Goal: Transaction & Acquisition: Book appointment/travel/reservation

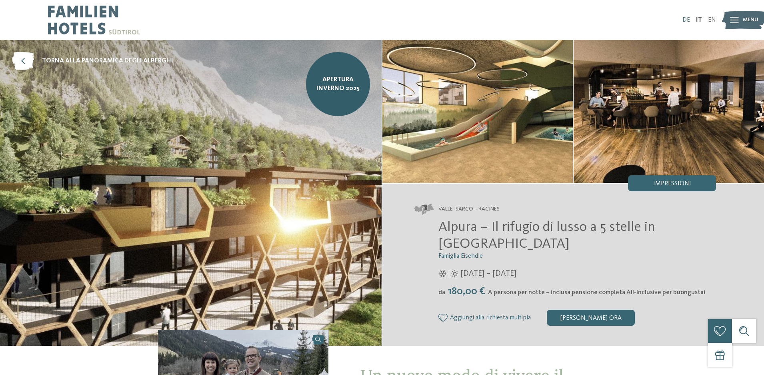
click at [687, 18] on link "DE" at bounding box center [686, 20] width 8 height 6
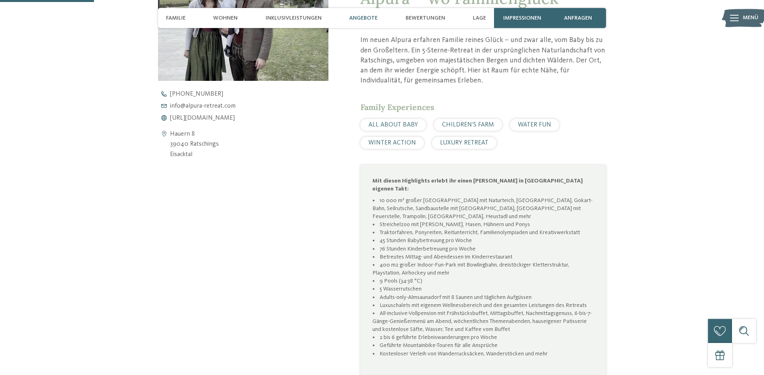
click at [371, 18] on span "Angebote" at bounding box center [363, 18] width 28 height 7
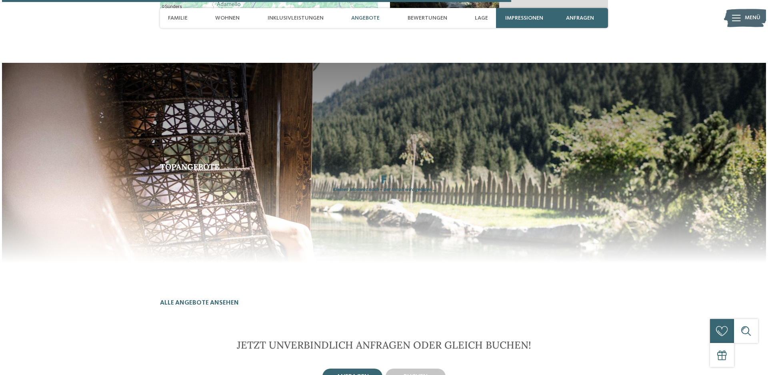
scroll to position [1947, 0]
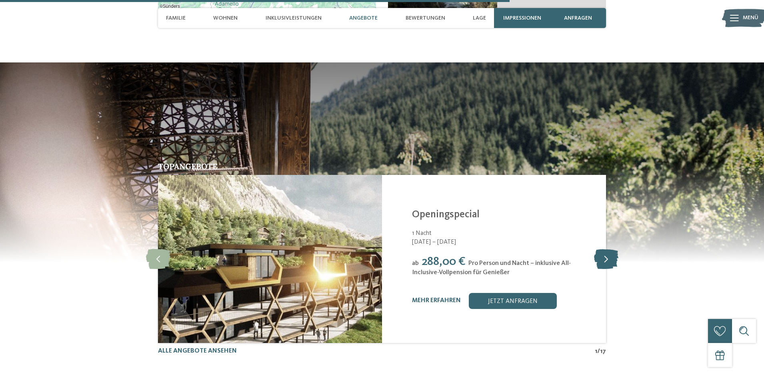
click at [610, 249] on icon at bounding box center [606, 259] width 24 height 20
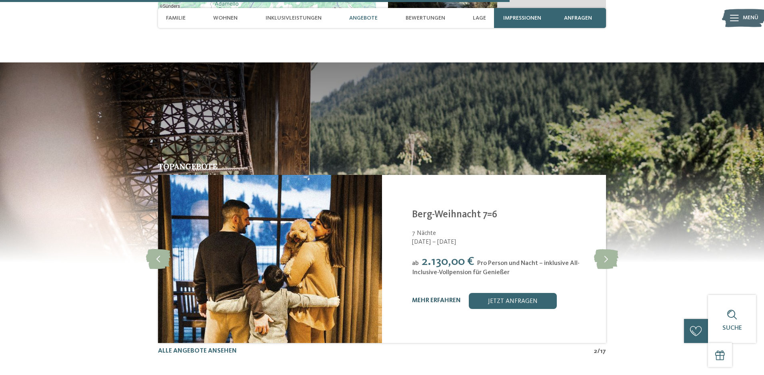
click at [432, 297] on link "mehr erfahren" at bounding box center [436, 300] width 49 height 6
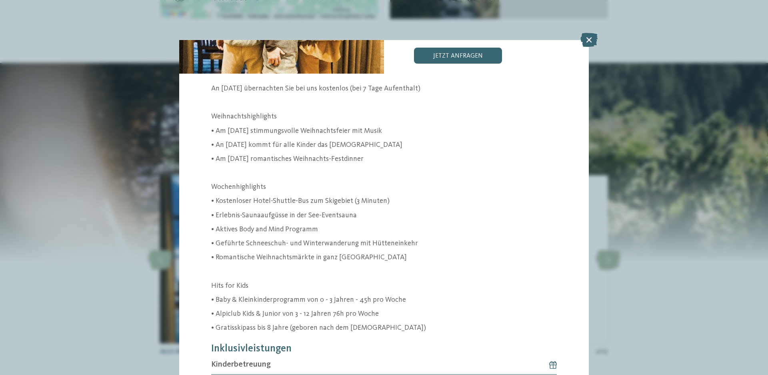
scroll to position [200, 0]
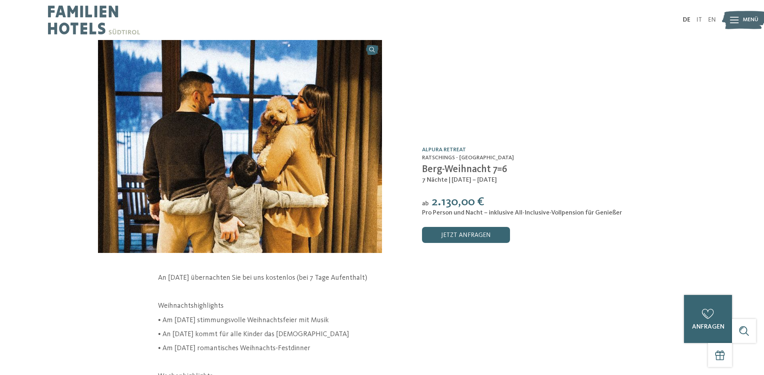
click at [76, 13] on img at bounding box center [94, 20] width 92 height 40
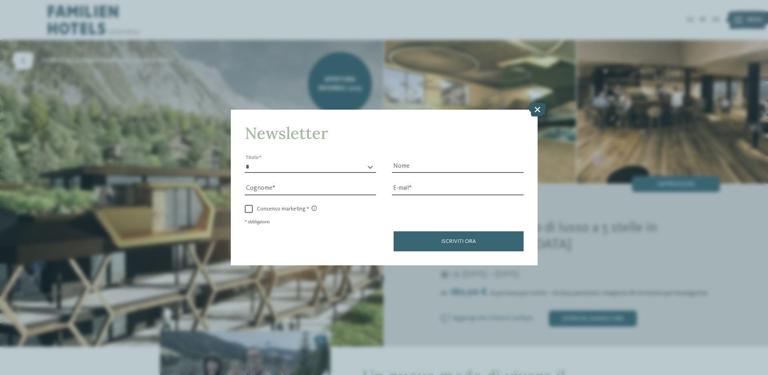
click at [534, 109] on icon at bounding box center [536, 109] width 17 height 14
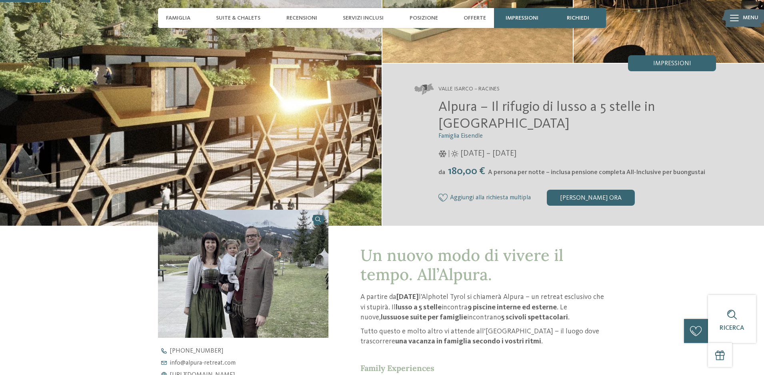
scroll to position [280, 0]
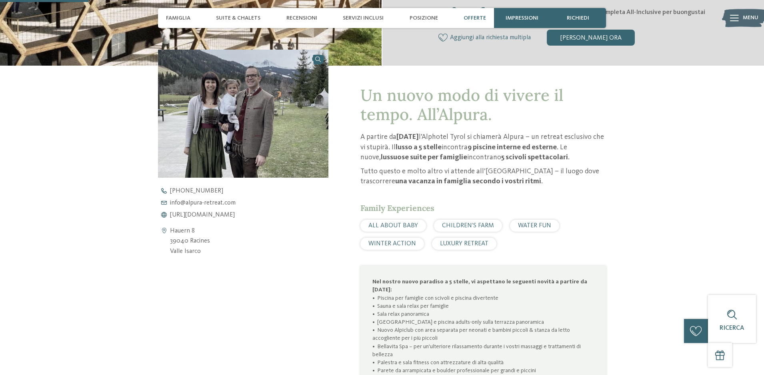
click at [474, 16] on span "Offerte" at bounding box center [474, 18] width 22 height 7
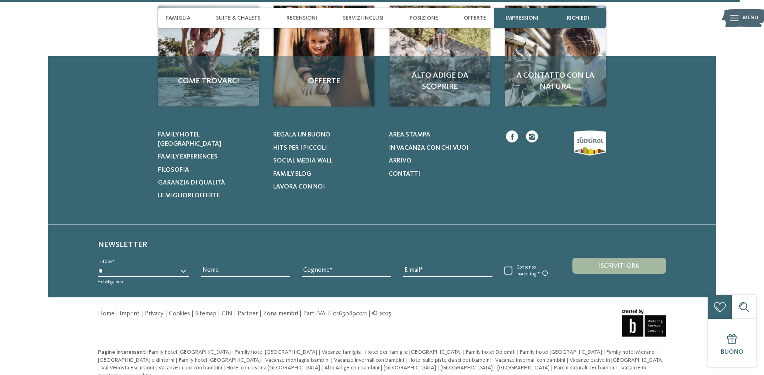
scroll to position [2288, 0]
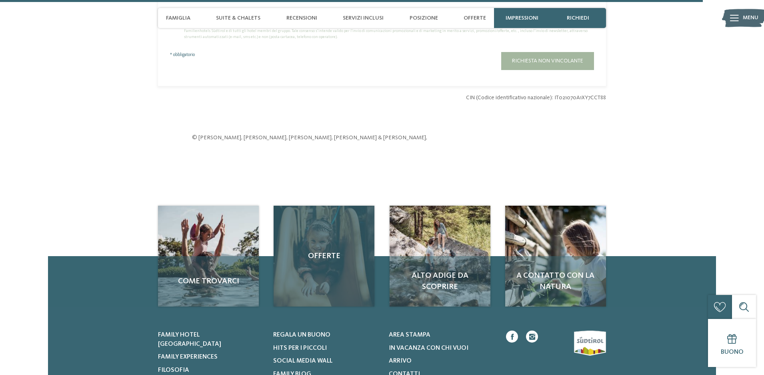
click at [335, 257] on span "Offerte" at bounding box center [323, 255] width 85 height 11
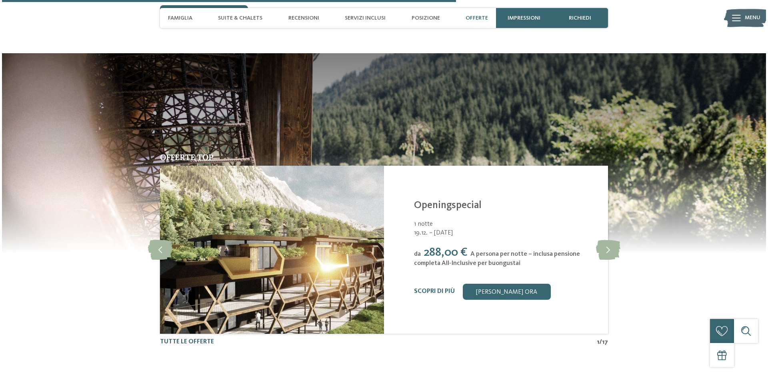
scroll to position [1479, 0]
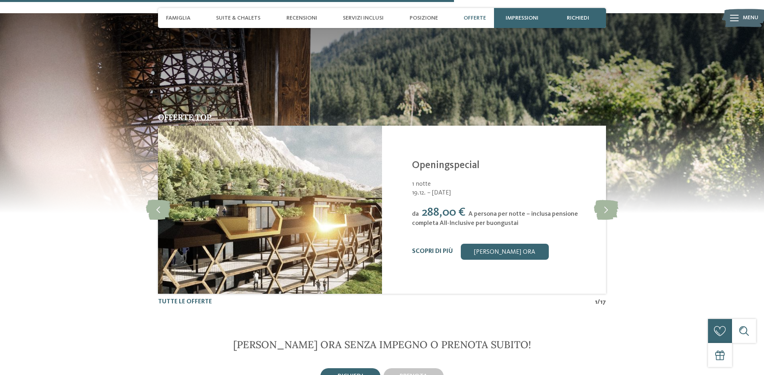
click at [425, 248] on link "Scopri di più" at bounding box center [432, 251] width 41 height 6
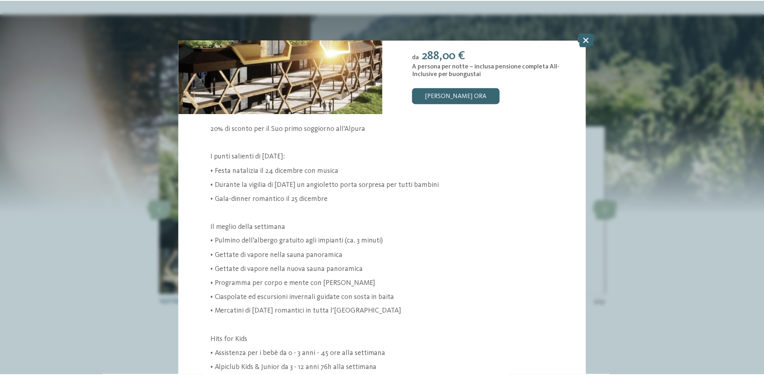
scroll to position [40, 0]
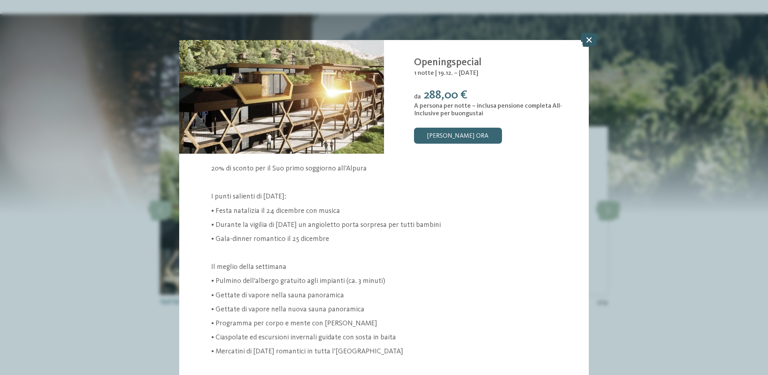
click at [593, 42] on icon at bounding box center [588, 40] width 17 height 14
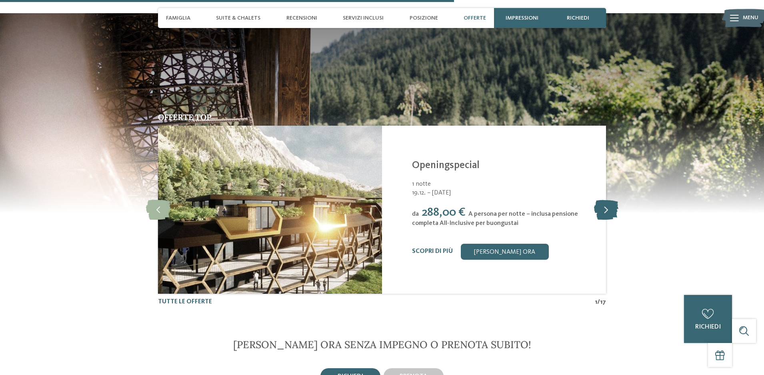
click at [605, 211] on icon at bounding box center [606, 209] width 24 height 20
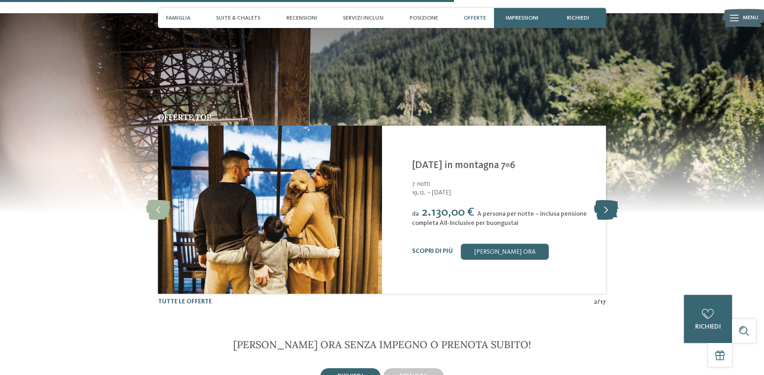
click at [605, 211] on icon at bounding box center [606, 209] width 24 height 20
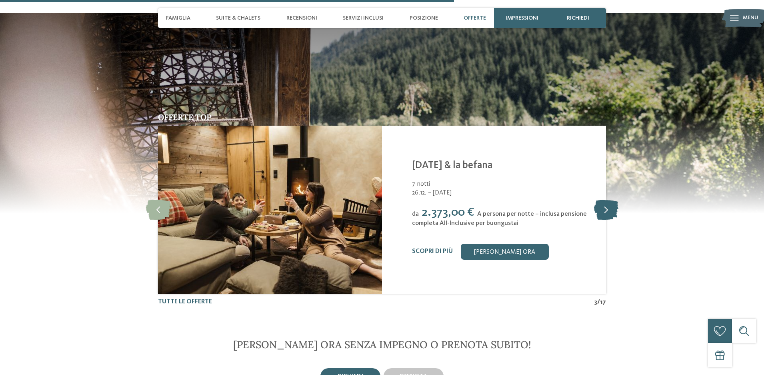
click at [605, 211] on icon at bounding box center [606, 209] width 24 height 20
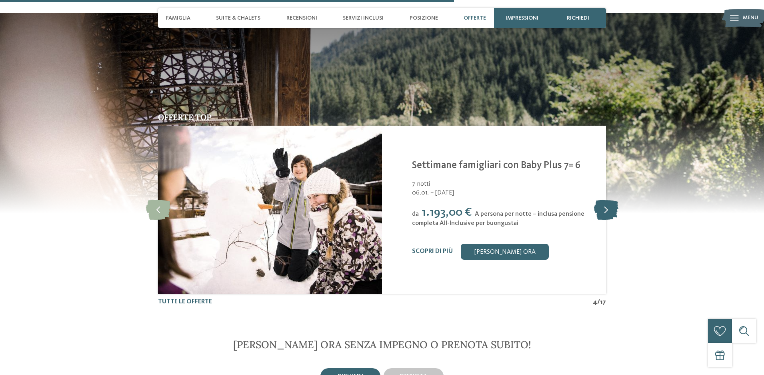
click at [605, 211] on icon at bounding box center [606, 209] width 24 height 20
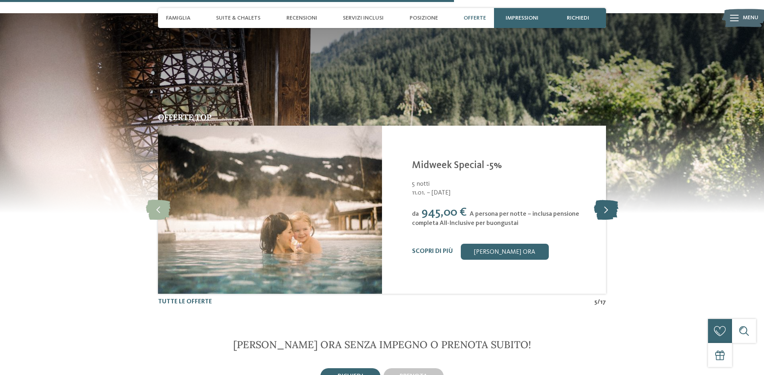
click at [605, 211] on icon at bounding box center [606, 209] width 24 height 20
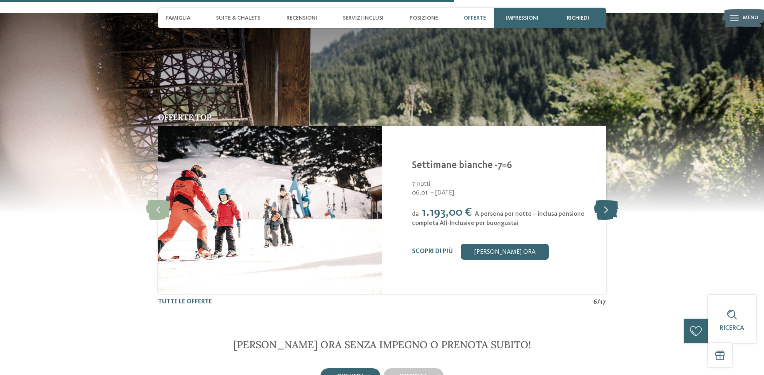
click at [605, 211] on icon at bounding box center [606, 209] width 24 height 20
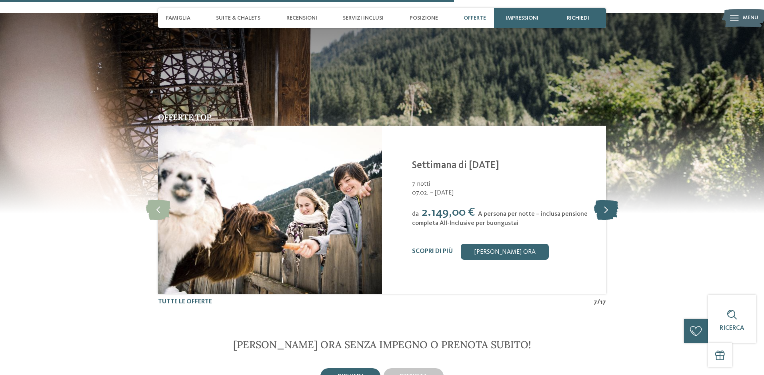
click at [605, 211] on icon at bounding box center [606, 209] width 24 height 20
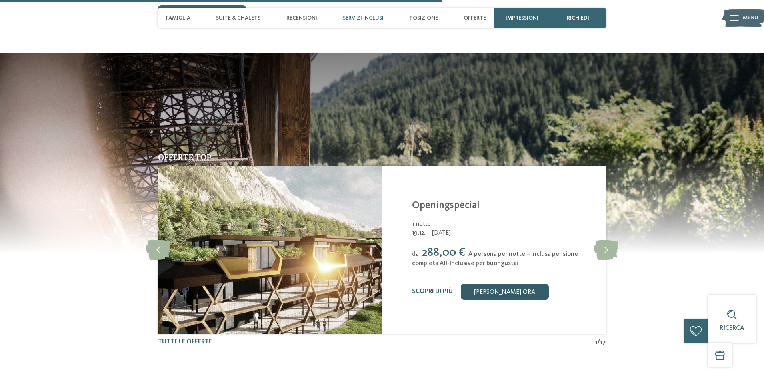
click at [494, 287] on link "[PERSON_NAME] ora" at bounding box center [505, 291] width 88 height 16
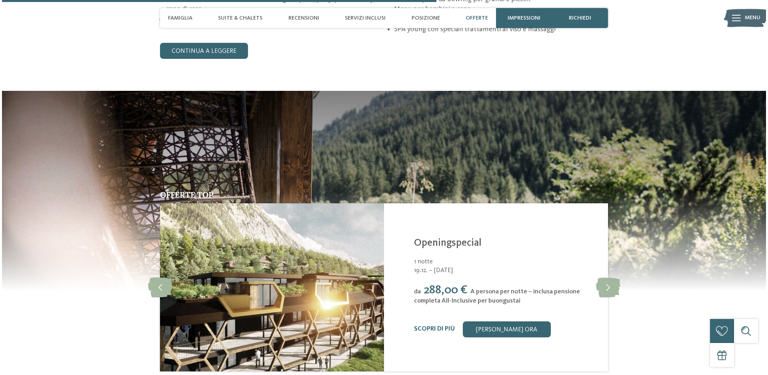
scroll to position [1561, 0]
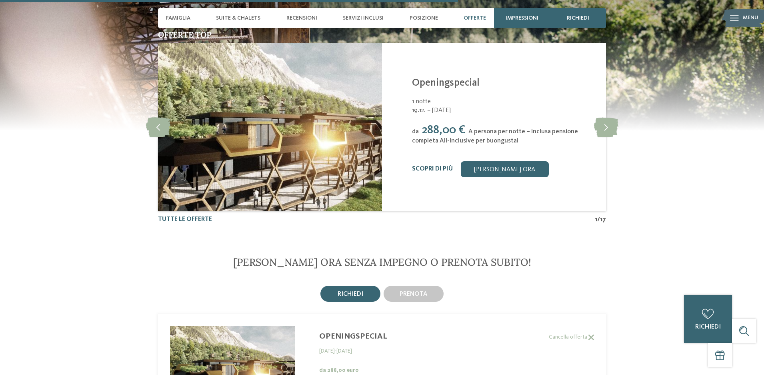
click at [437, 170] on link "Scopri di più" at bounding box center [432, 169] width 41 height 6
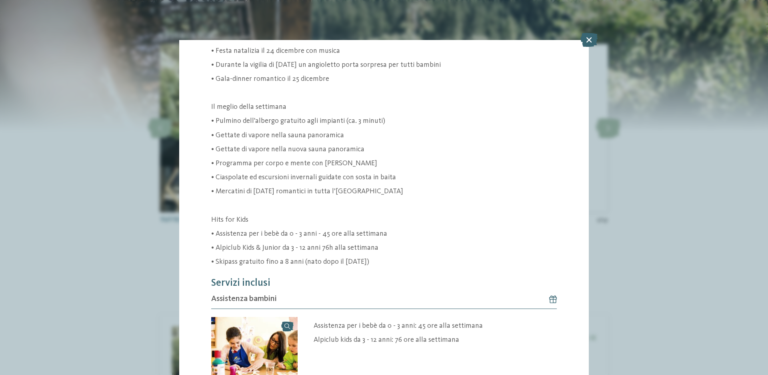
scroll to position [80, 0]
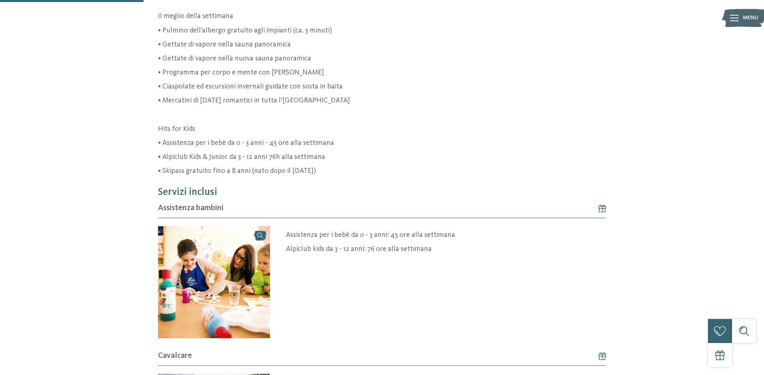
scroll to position [400, 0]
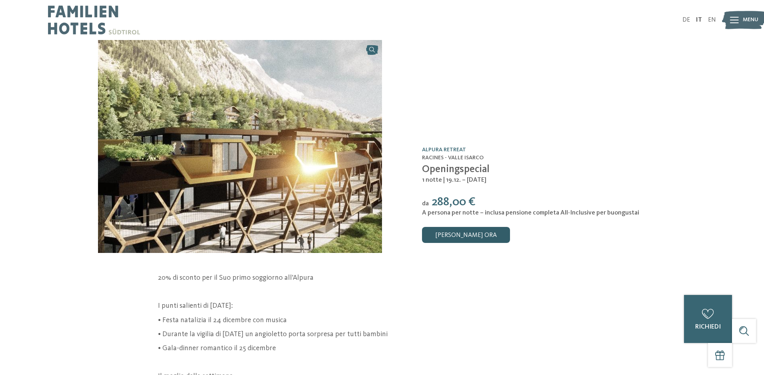
click at [466, 242] on link "[PERSON_NAME] ora" at bounding box center [466, 235] width 88 height 16
click at [466, 234] on link "[PERSON_NAME] ora" at bounding box center [466, 235] width 88 height 16
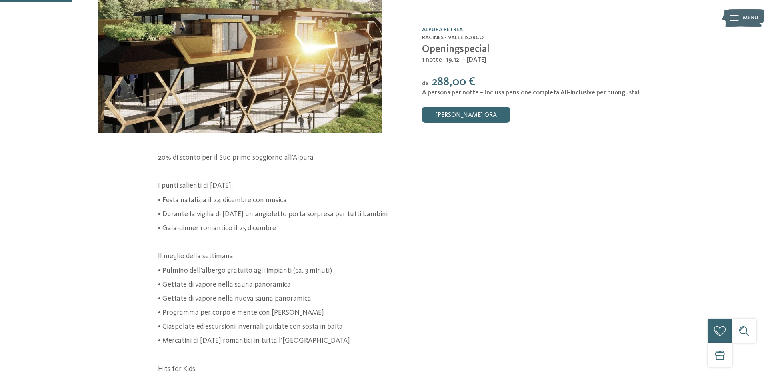
scroll to position [240, 0]
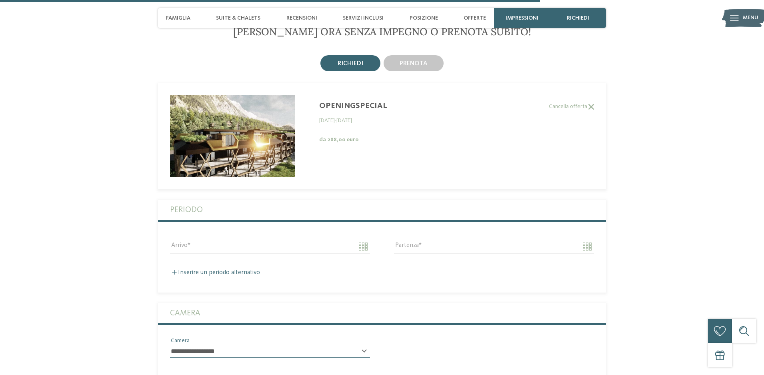
scroll to position [1841, 0]
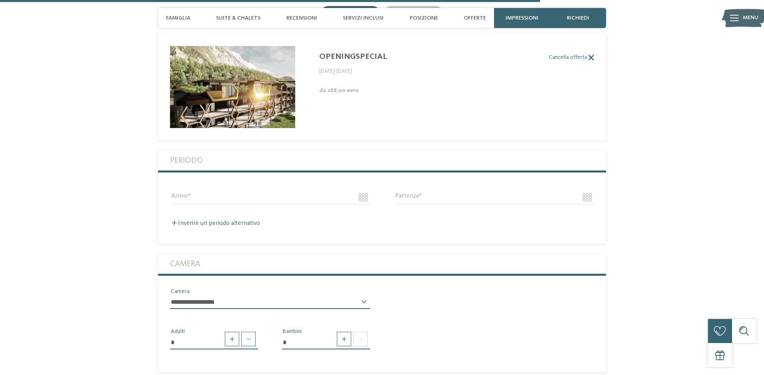
click at [353, 55] on label "Cancella offerta" at bounding box center [376, 57] width 436 height 7
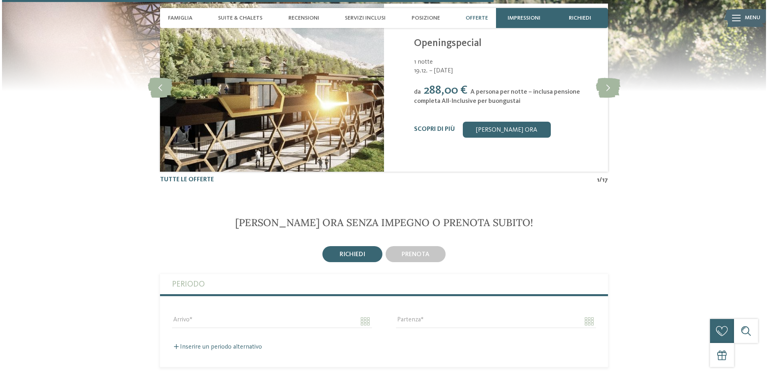
scroll to position [1561, 0]
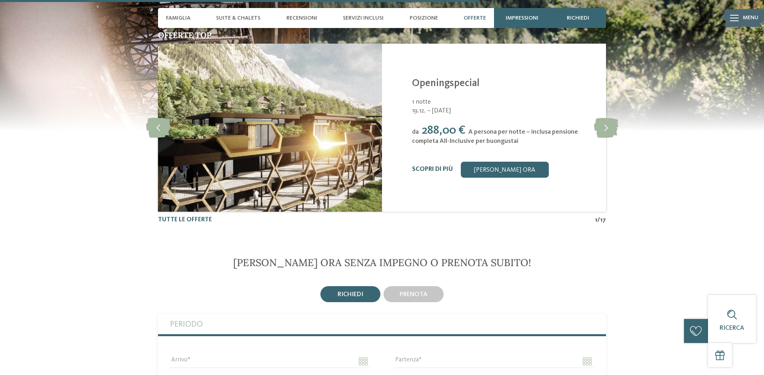
click at [439, 168] on link "Scopri di più" at bounding box center [432, 169] width 41 height 6
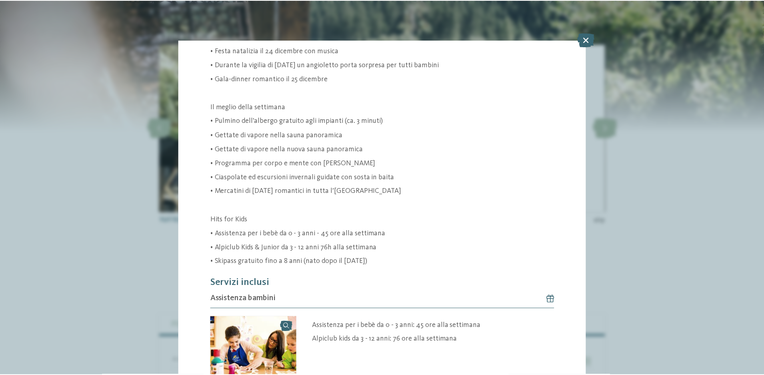
scroll to position [240, 0]
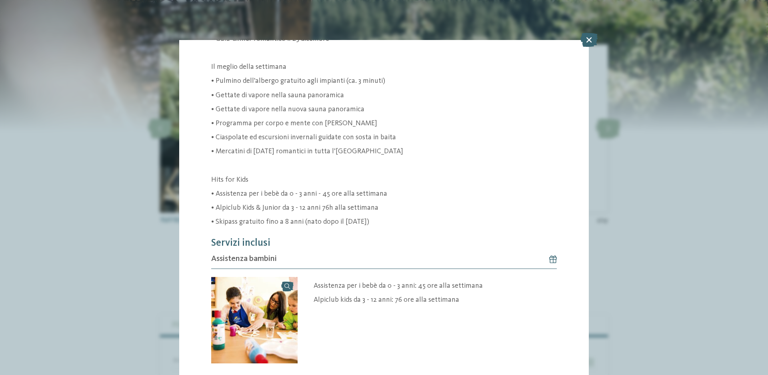
click at [586, 43] on icon at bounding box center [588, 40] width 17 height 14
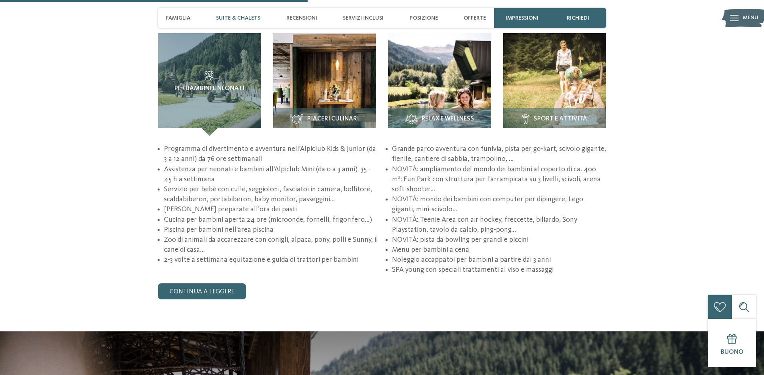
scroll to position [961, 0]
